Goal: Information Seeking & Learning: Understand process/instructions

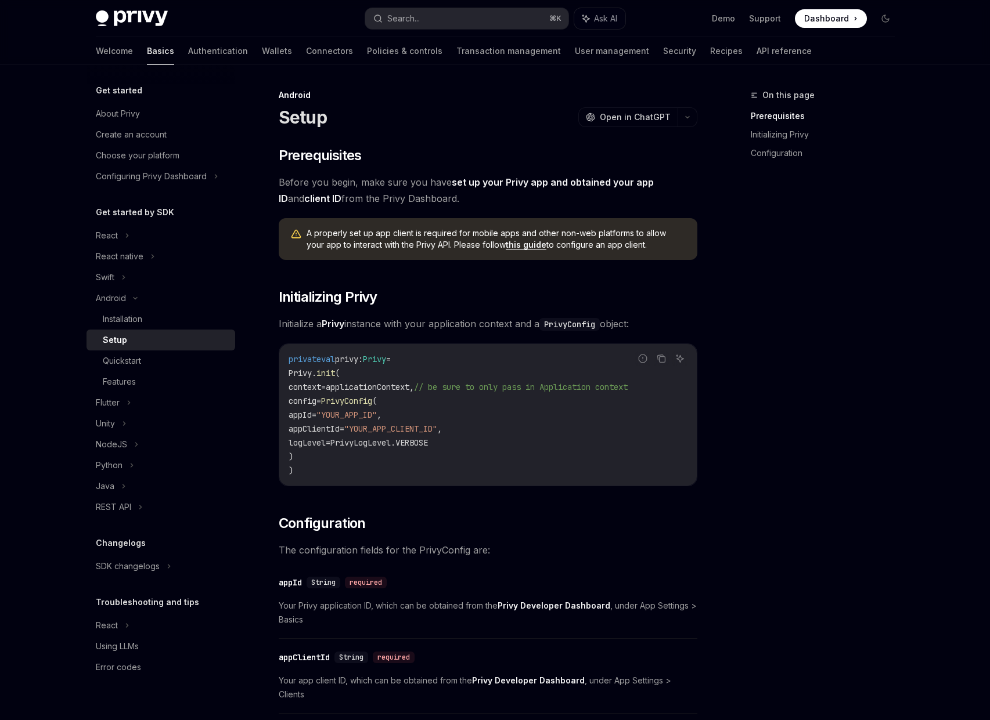
click at [509, 244] on link "this guide" at bounding box center [526, 245] width 41 height 10
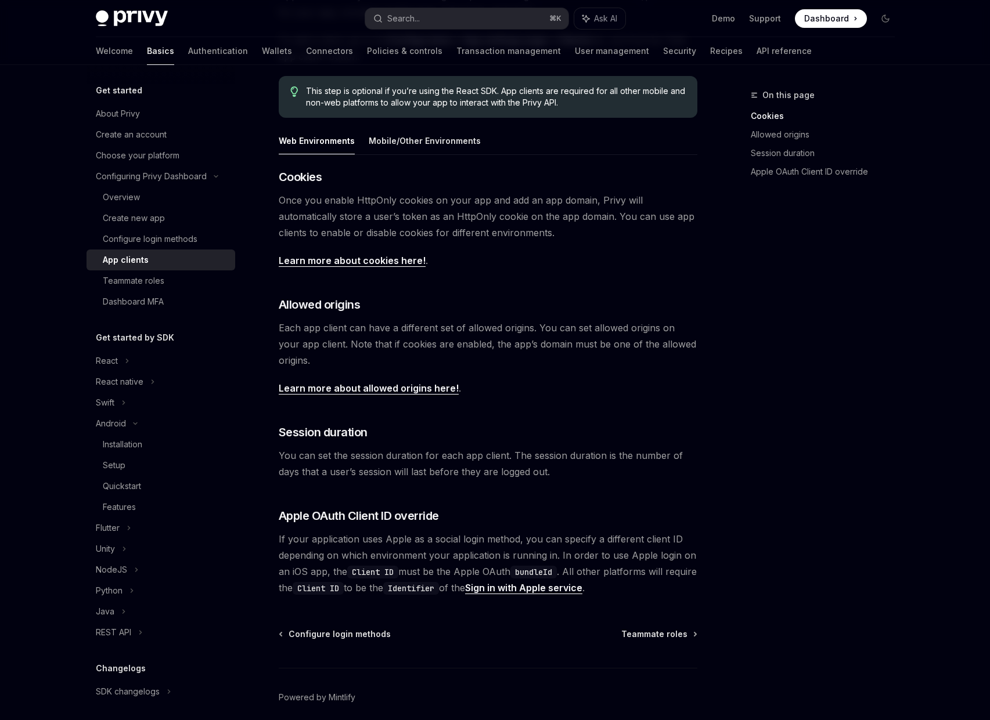
scroll to position [186, 0]
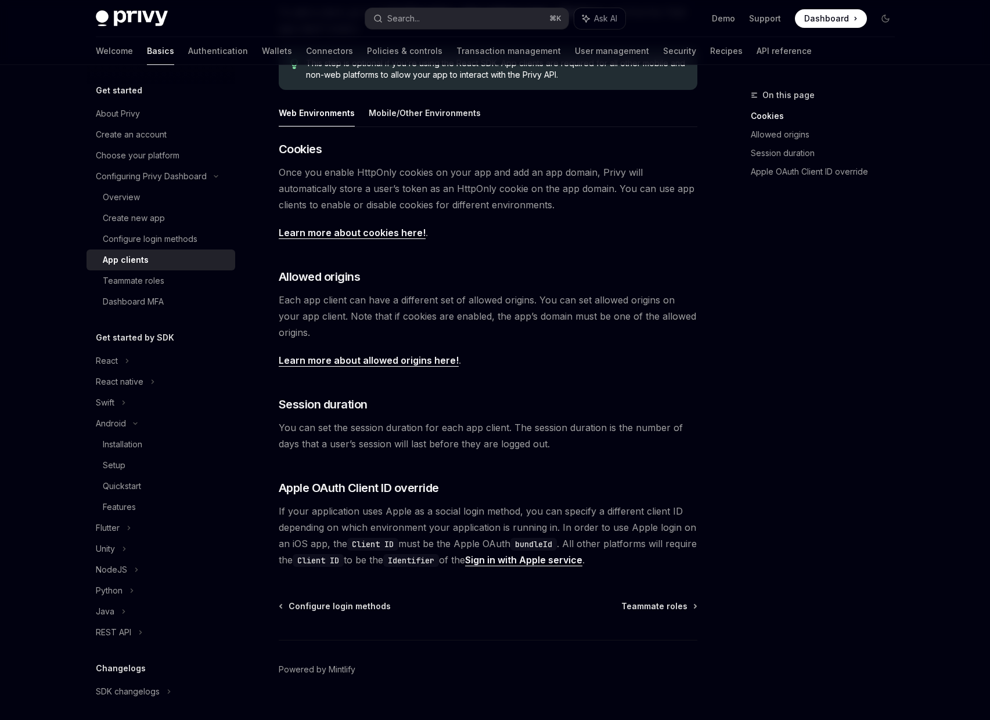
click at [417, 362] on link "Learn more about allowed origins here!" at bounding box center [369, 361] width 180 height 12
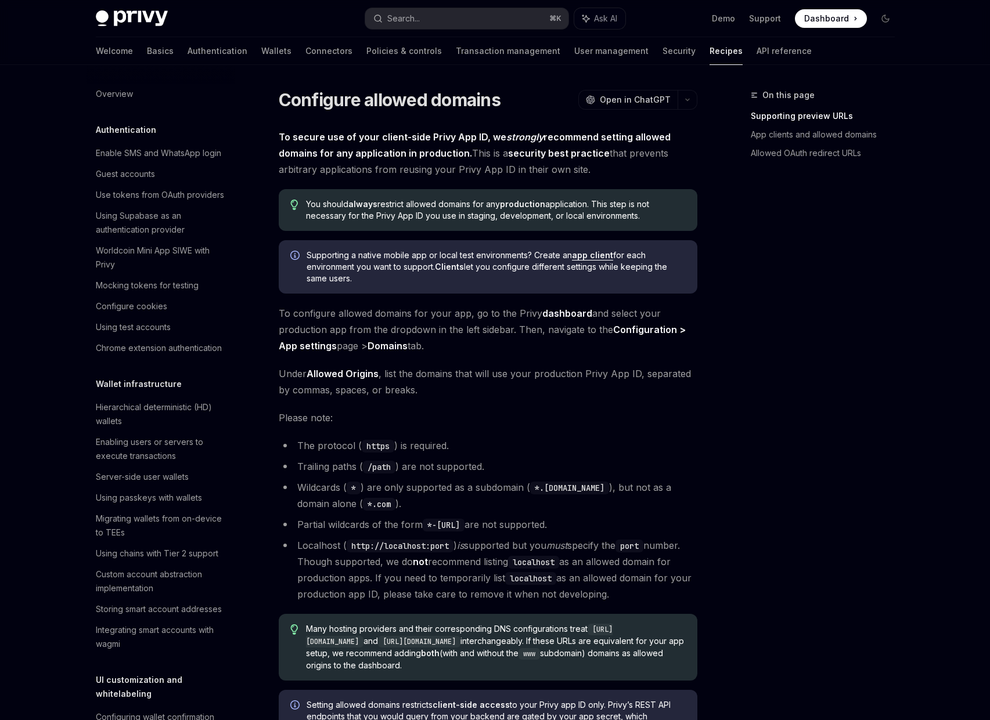
type textarea "*"
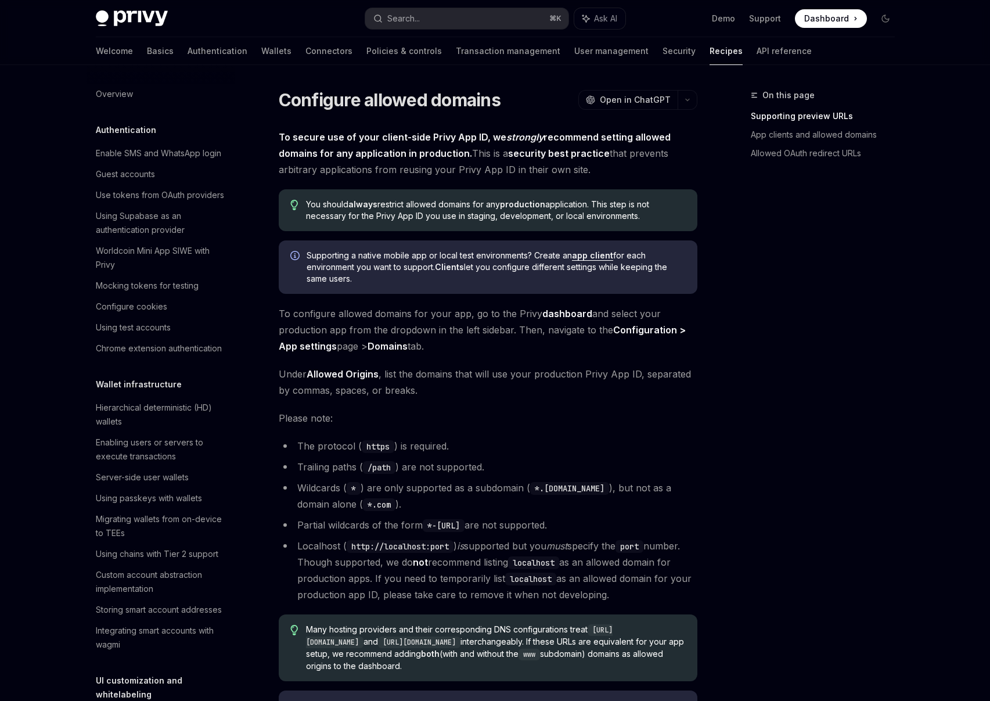
scroll to position [2, 0]
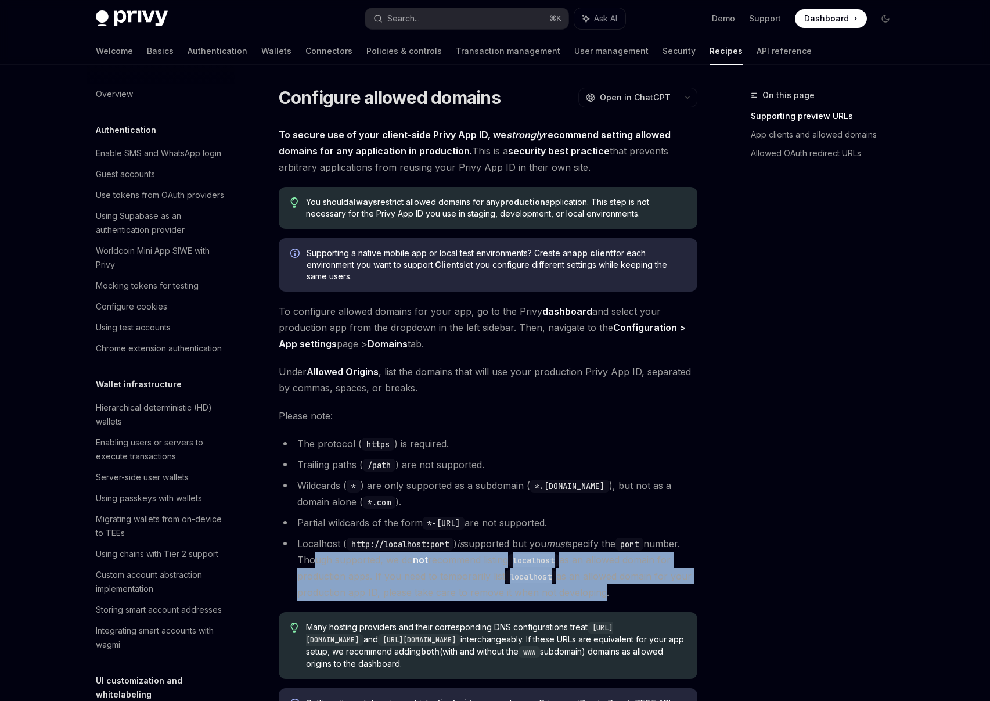
drag, startPoint x: 344, startPoint y: 561, endPoint x: 669, endPoint y: 592, distance: 326.6
click at [666, 596] on li "Localhost ( http://localhost:port ) is supported but you must specify the port …" at bounding box center [488, 567] width 419 height 65
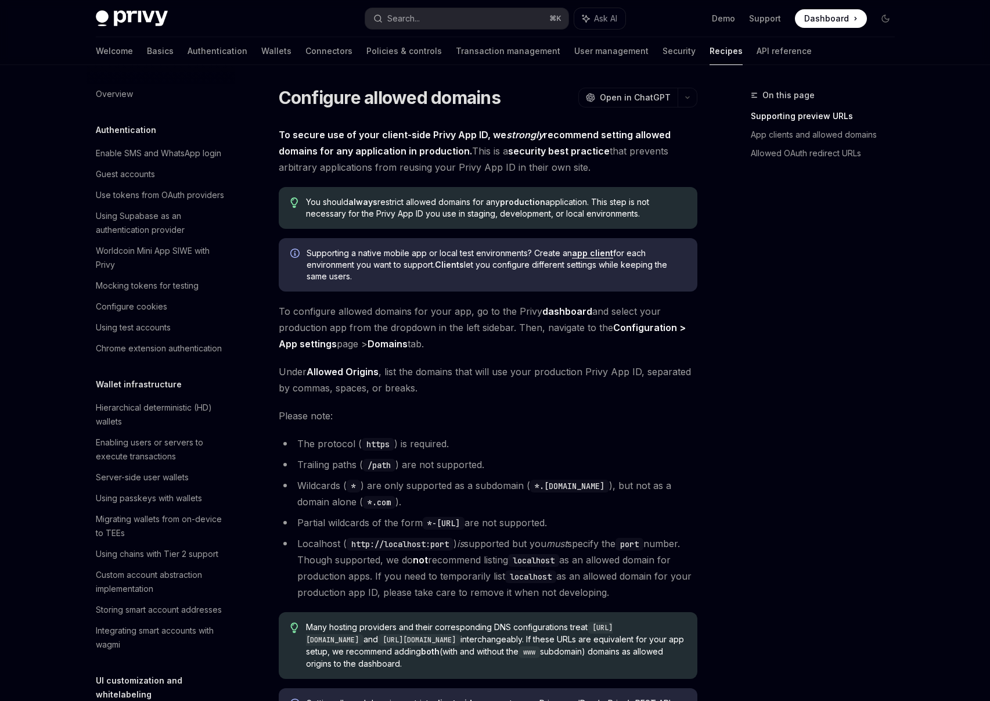
click at [689, 586] on li "Localhost ( http://localhost:port ) is supported but you must specify the port …" at bounding box center [488, 567] width 419 height 65
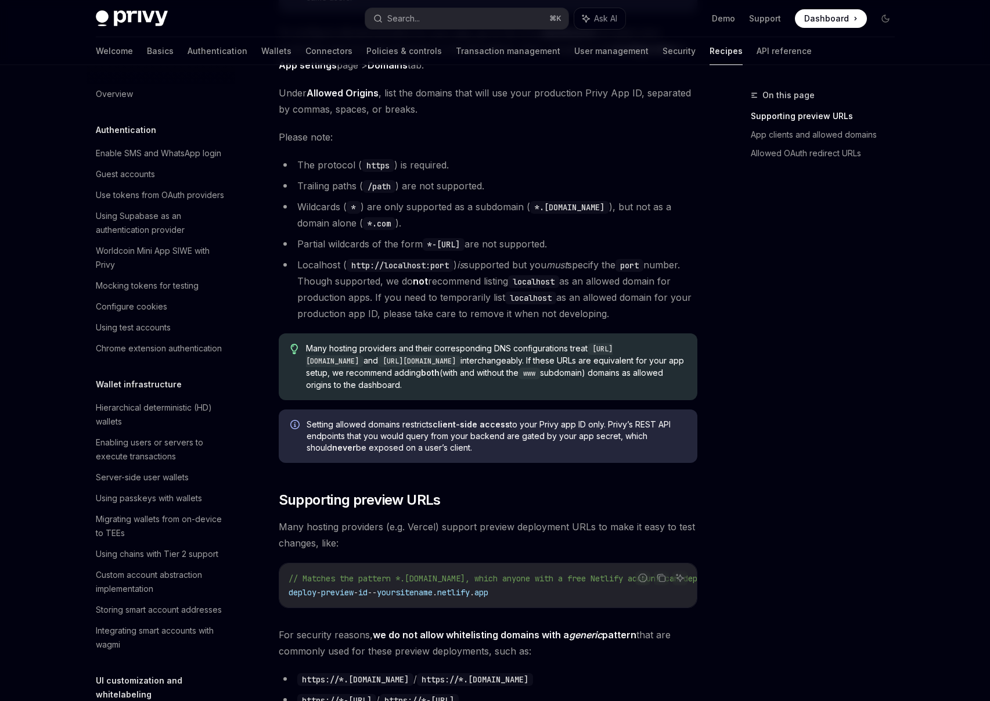
scroll to position [293, 0]
